Goal: Information Seeking & Learning: Check status

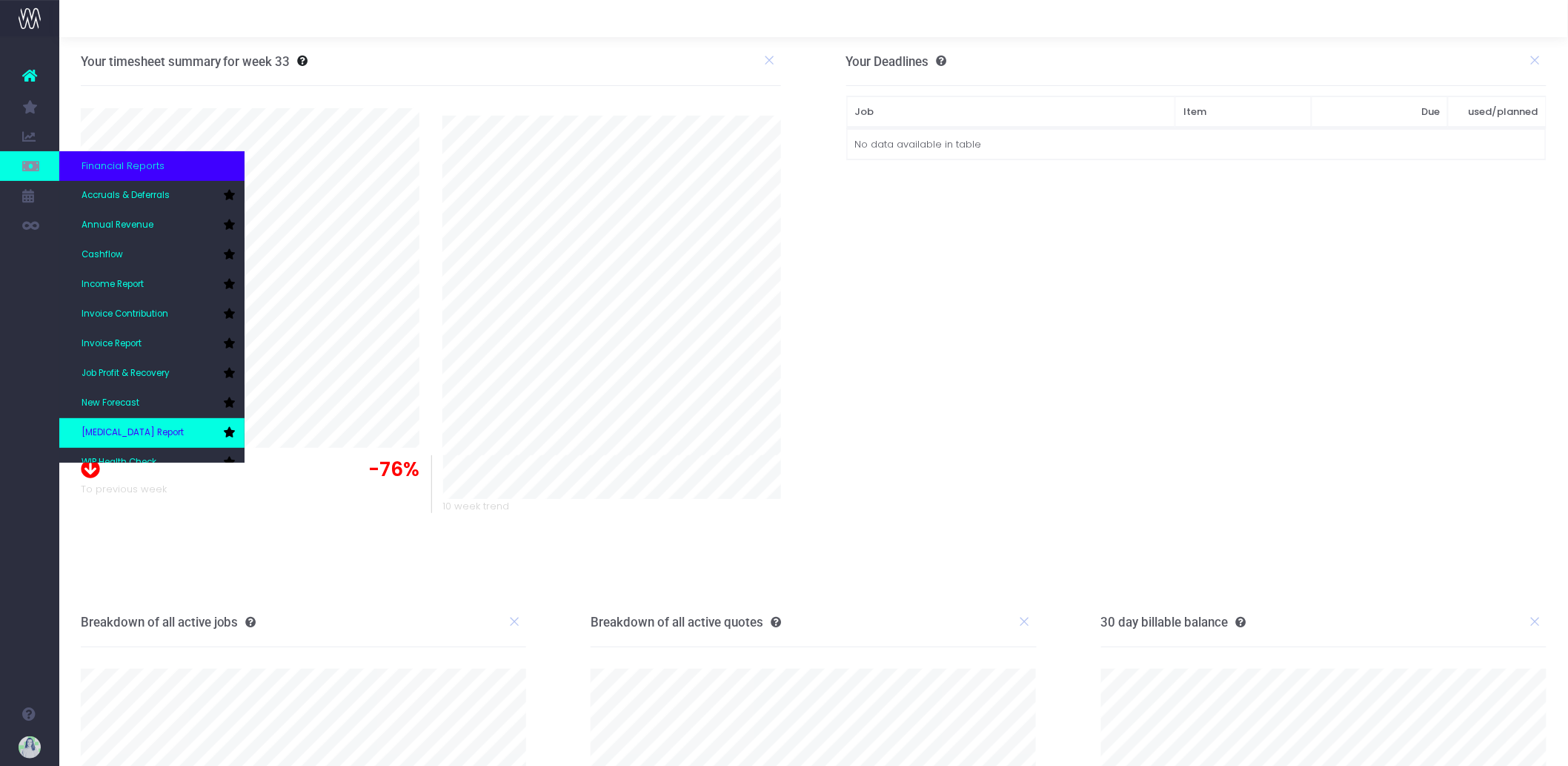
click at [170, 429] on link "[MEDICAL_DATA] Report" at bounding box center [153, 433] width 186 height 29
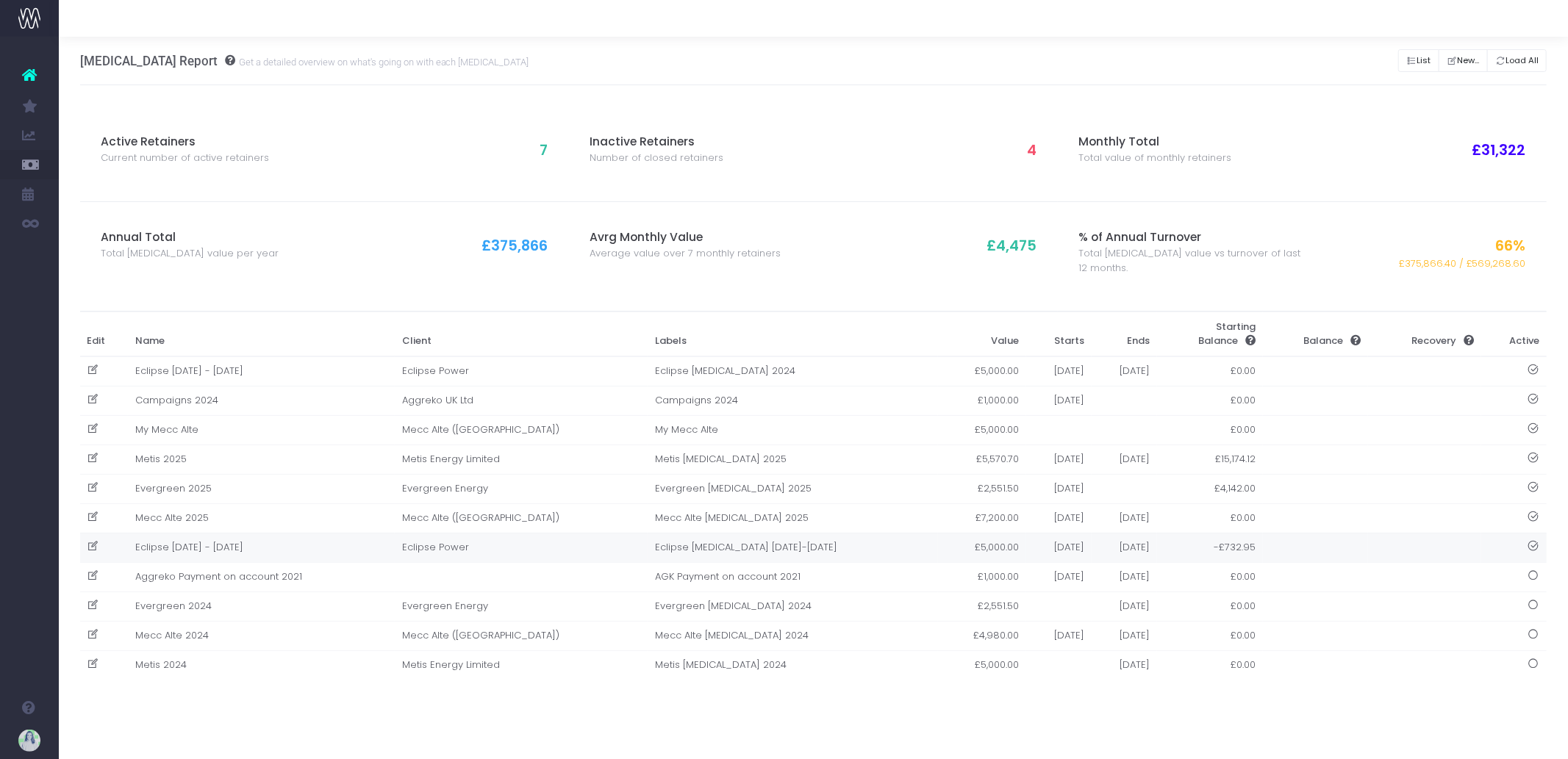
click at [302, 554] on td "Eclipse Apr 2025 - Mar 2026" at bounding box center [261, 548] width 267 height 29
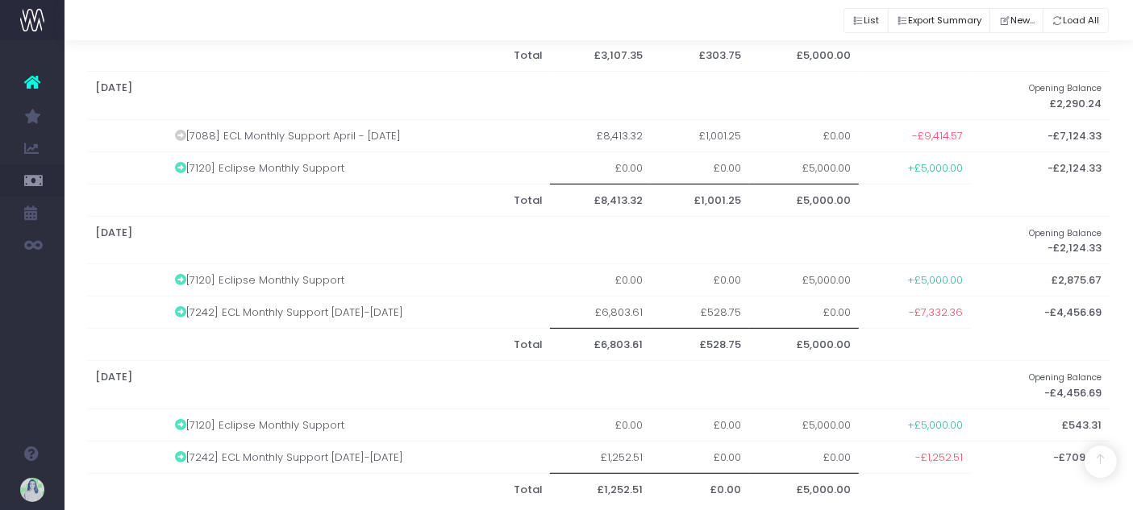
scroll to position [700, 0]
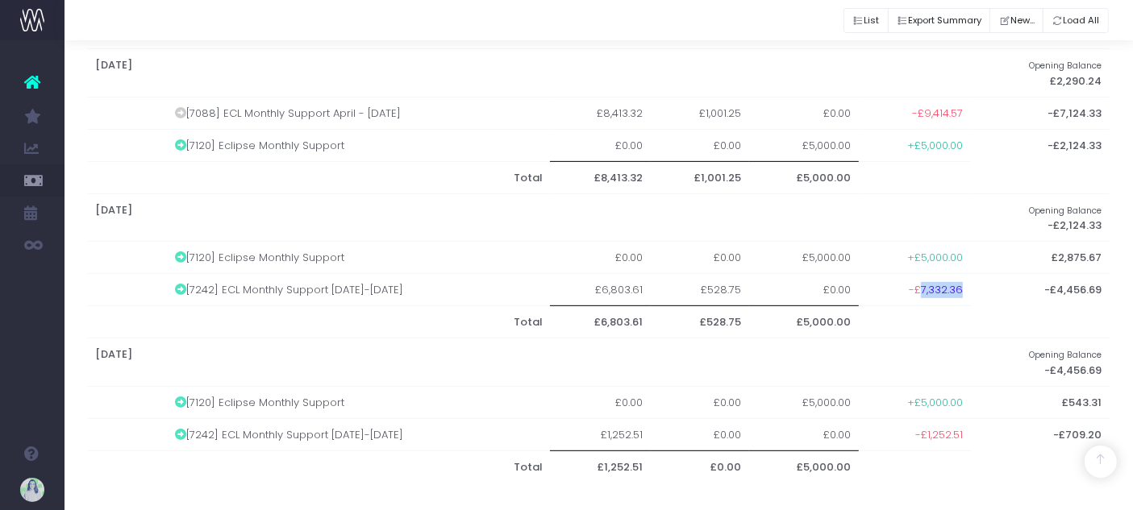
drag, startPoint x: 923, startPoint y: 284, endPoint x: 963, endPoint y: 294, distance: 40.7
click at [963, 294] on td "-£7,332.36" at bounding box center [915, 290] width 112 height 32
copy span "7,332.36"
drag, startPoint x: 806, startPoint y: 398, endPoint x: 849, endPoint y: 400, distance: 42.8
click at [850, 400] on td "£5,000.00" at bounding box center [804, 402] width 110 height 32
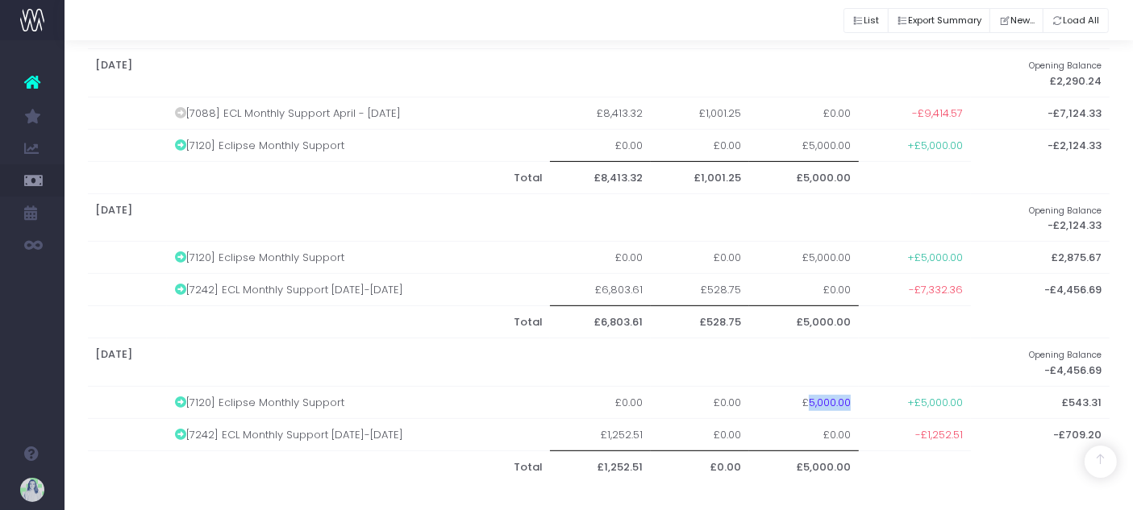
copy td "5,000.00"
drag, startPoint x: 929, startPoint y: 433, endPoint x: 975, endPoint y: 435, distance: 46.0
click at [975, 435] on tr "[7242] ECL Monthly Support Jul-Sept 25 £1,252.51 £0.00 £0.00 -£1,252.51 -£709.20" at bounding box center [599, 435] width 1023 height 32
copy span "1,252.51"
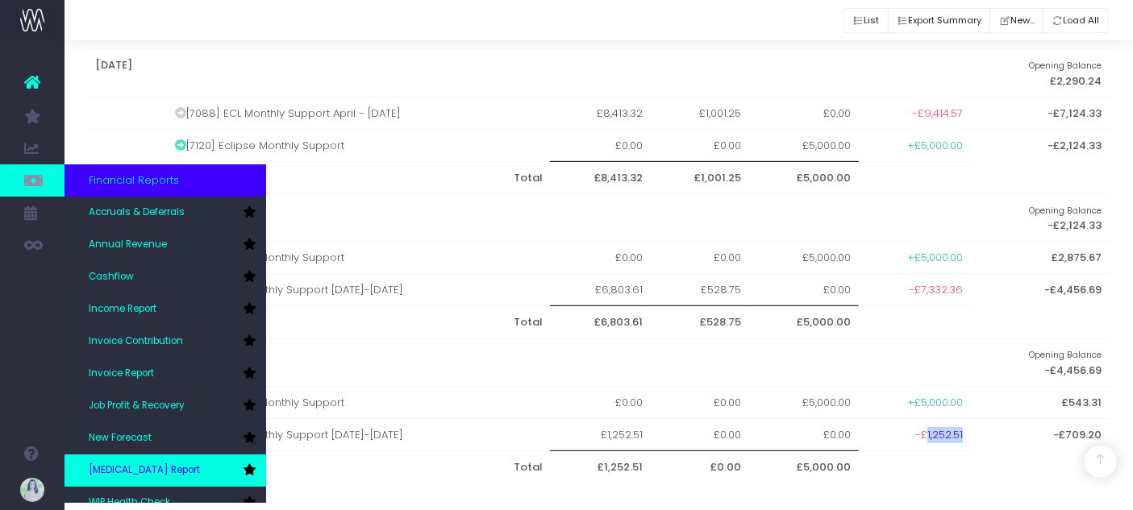
click at [165, 464] on link "[MEDICAL_DATA] Report" at bounding box center [166, 471] width 202 height 32
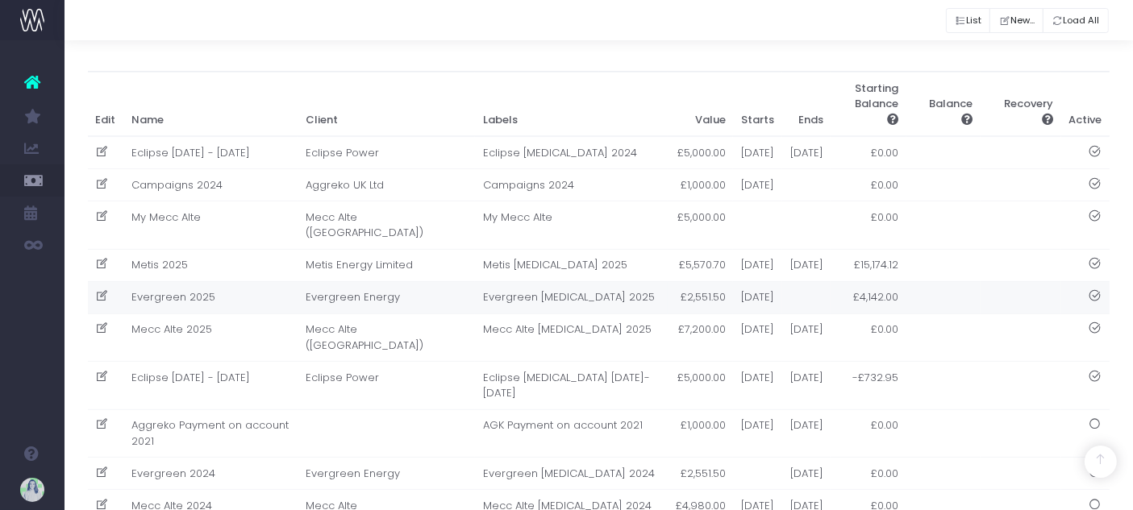
scroll to position [358, 0]
